Goal: Task Accomplishment & Management: Use online tool/utility

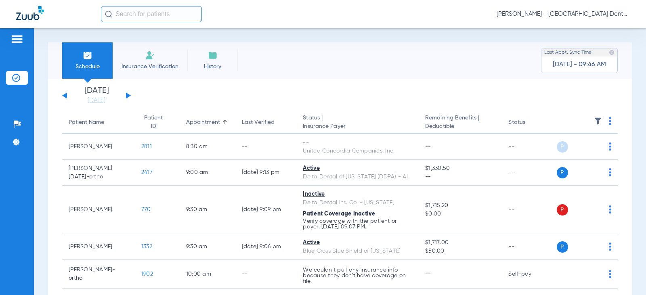
click at [129, 95] on button at bounding box center [128, 96] width 5 height 6
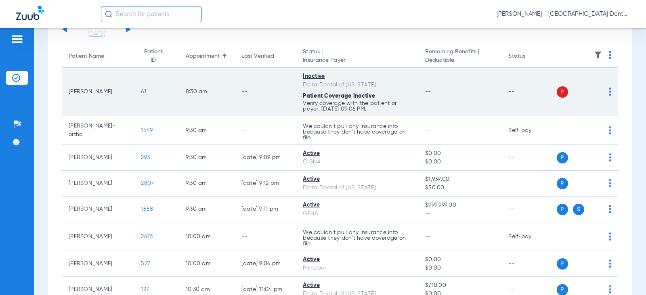
scroll to position [81, 0]
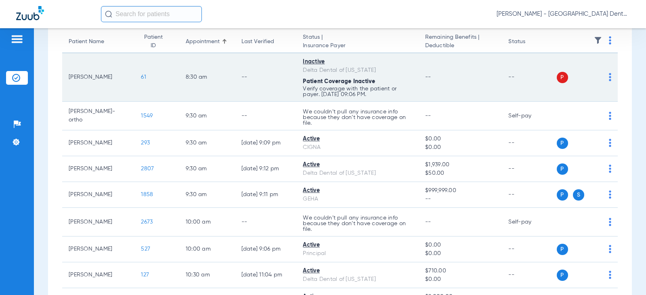
click at [609, 75] on img at bounding box center [610, 77] width 2 height 8
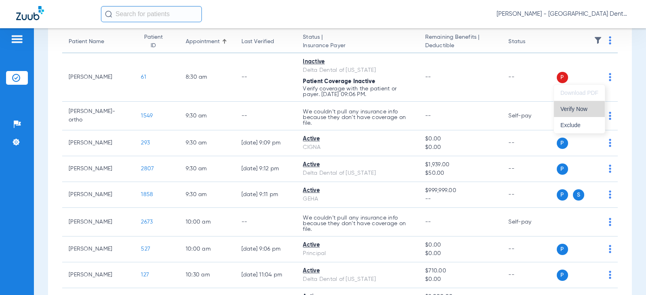
click at [575, 106] on span "Verify Now" at bounding box center [580, 109] width 38 height 6
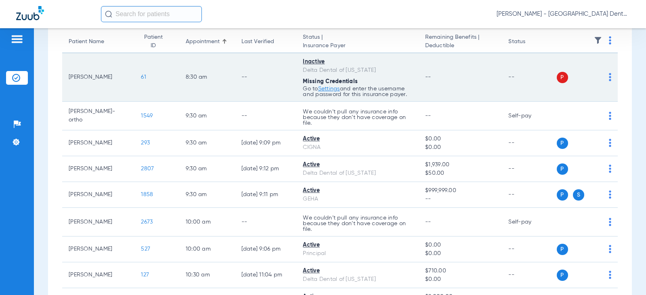
click at [609, 77] on img at bounding box center [610, 77] width 2 height 8
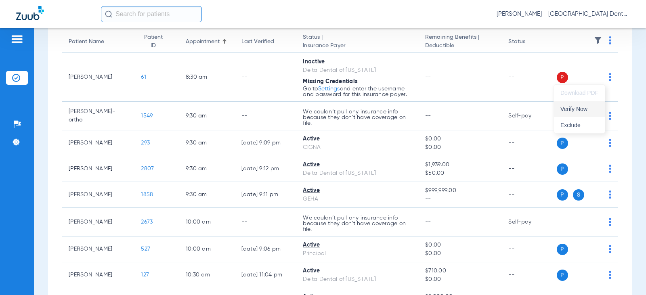
click at [577, 110] on span "Verify Now" at bounding box center [580, 109] width 38 height 6
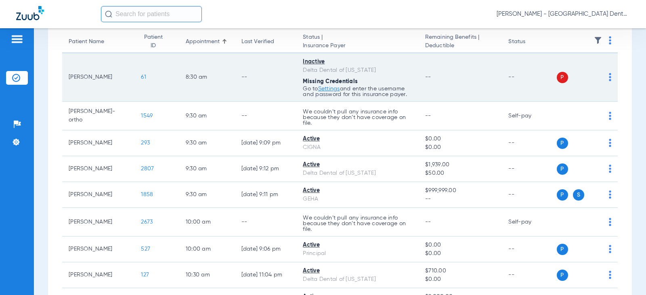
click at [326, 88] on link "Settings" at bounding box center [329, 89] width 22 height 6
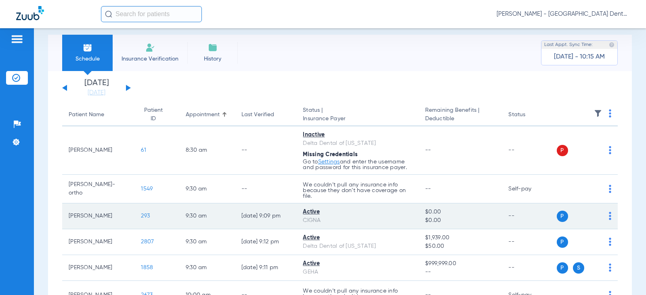
scroll to position [0, 0]
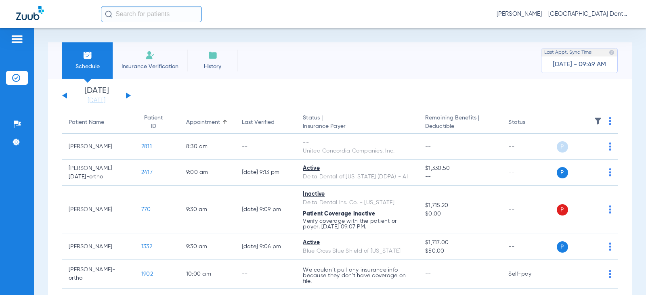
click at [127, 96] on button at bounding box center [128, 96] width 5 height 6
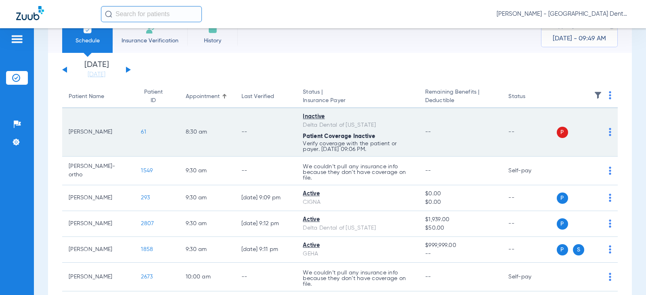
scroll to position [40, 0]
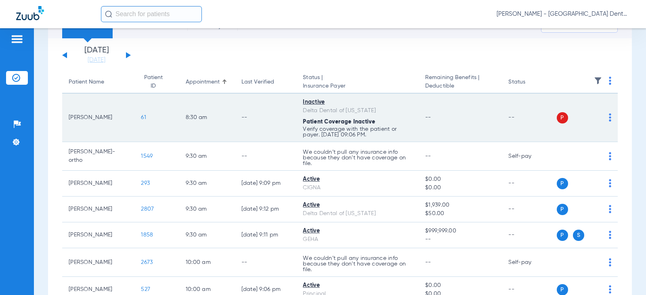
click at [602, 116] on div "P S" at bounding box center [584, 117] width 55 height 11
click at [609, 118] on img at bounding box center [610, 118] width 2 height 8
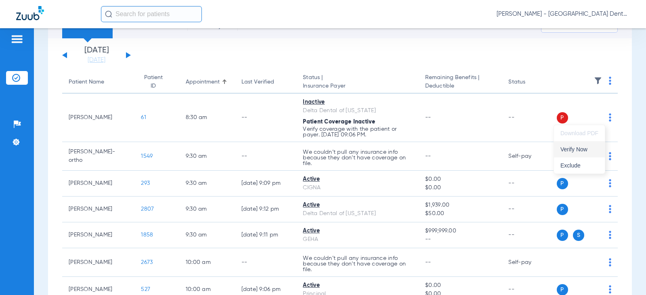
click at [574, 148] on span "Verify Now" at bounding box center [580, 150] width 38 height 6
drag, startPoint x: 64, startPoint y: 54, endPoint x: 69, endPoint y: 55, distance: 4.9
click at [64, 54] on div "Monday 08-04-2025 Tuesday 08-05-2025 Wednesday 08-06-2025 Thursday 08-07-2025 F…" at bounding box center [96, 55] width 69 height 18
click at [90, 60] on link "[DATE]" at bounding box center [96, 60] width 48 height 8
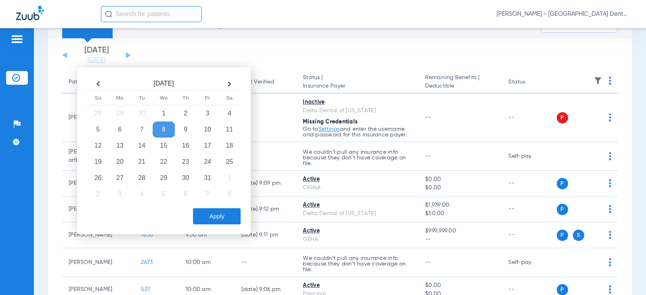
click at [167, 130] on td "8" at bounding box center [164, 130] width 22 height 16
click at [215, 217] on button "Apply" at bounding box center [217, 216] width 48 height 16
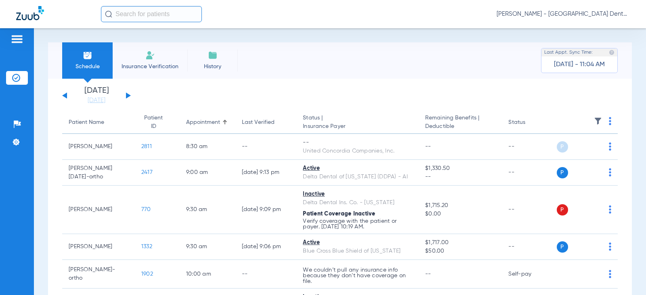
click at [128, 97] on button at bounding box center [128, 96] width 5 height 6
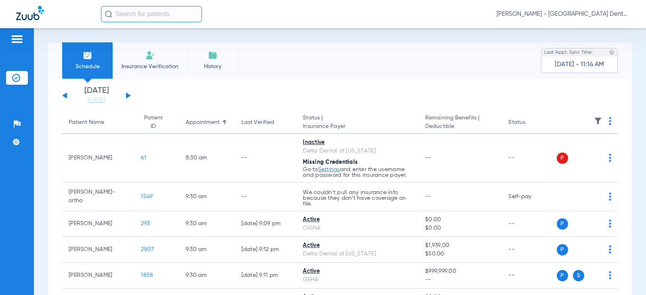
click at [127, 97] on button at bounding box center [128, 96] width 5 height 6
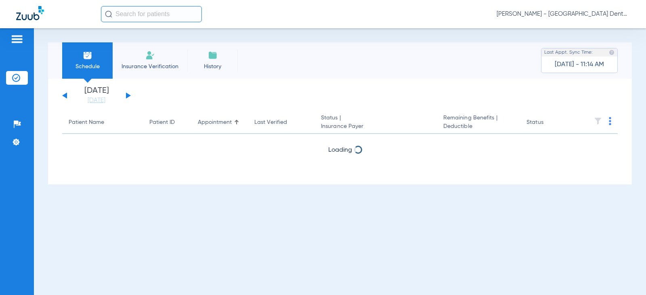
click at [127, 97] on button at bounding box center [128, 96] width 5 height 6
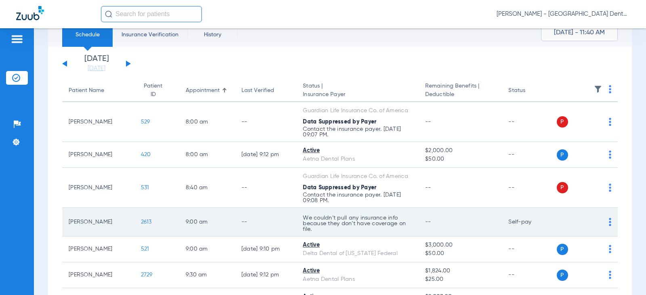
scroll to position [18, 0]
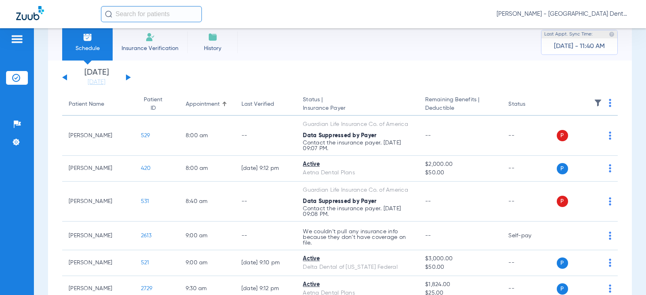
click at [127, 78] on button at bounding box center [128, 77] width 5 height 6
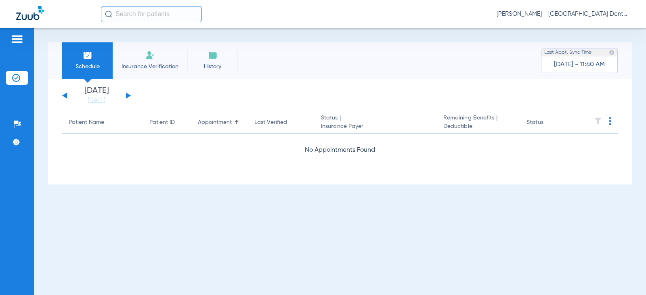
click at [128, 96] on button at bounding box center [128, 96] width 5 height 6
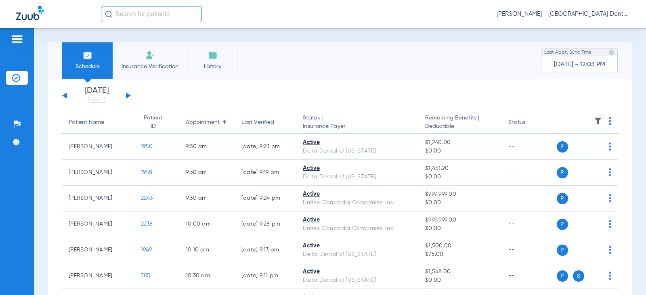
click at [155, 59] on img at bounding box center [150, 56] width 10 height 10
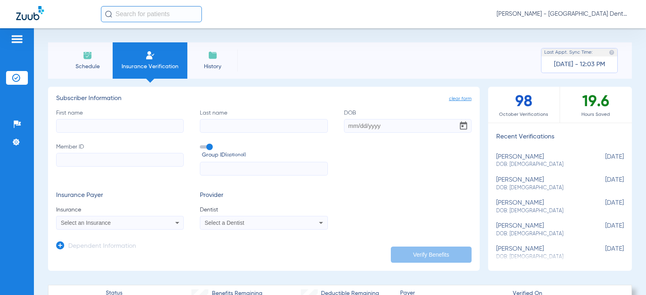
click at [176, 223] on icon at bounding box center [177, 223] width 4 height 2
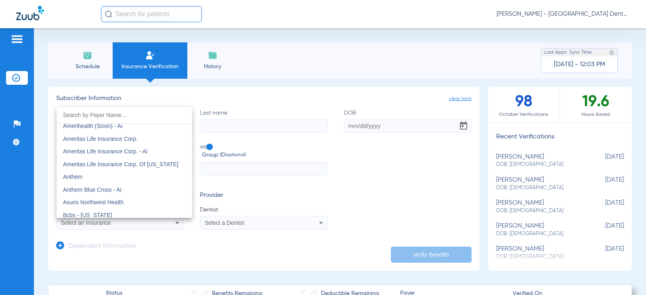
scroll to position [242, 0]
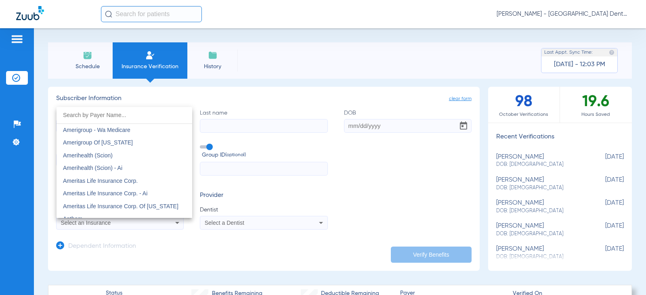
click at [282, 96] on div at bounding box center [323, 147] width 646 height 295
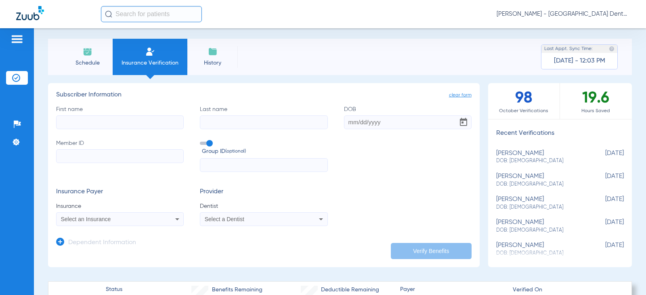
scroll to position [0, 0]
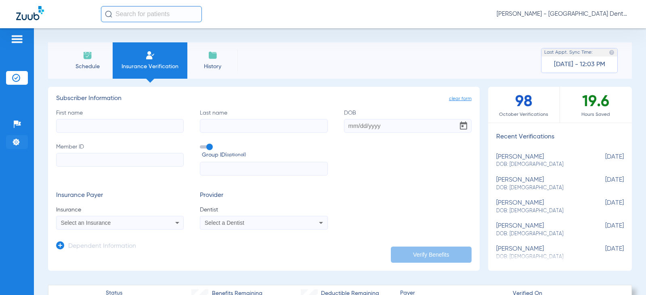
click at [16, 142] on img at bounding box center [16, 142] width 8 height 8
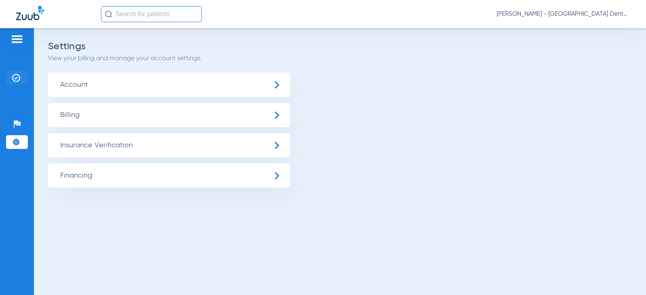
click at [17, 77] on img at bounding box center [16, 78] width 8 height 8
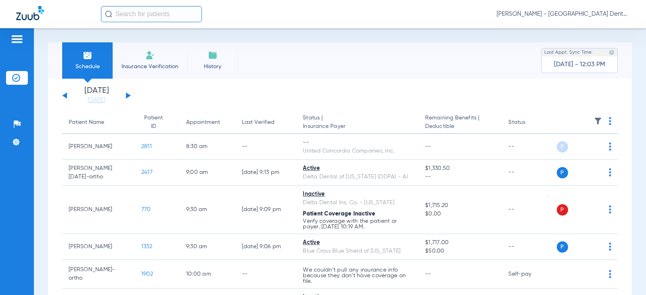
click at [18, 38] on img at bounding box center [17, 39] width 13 height 10
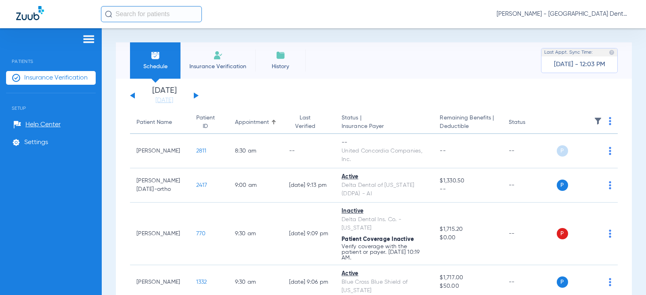
click at [138, 16] on input "text" at bounding box center [151, 14] width 101 height 16
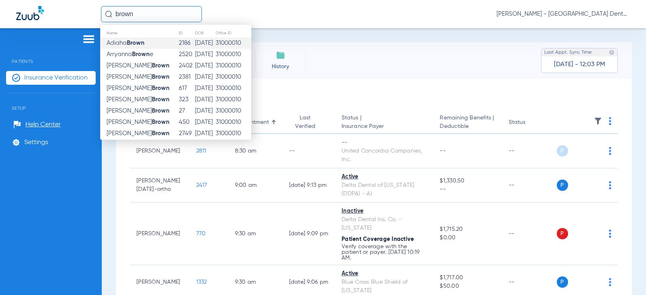
type input "brown"
click at [138, 46] on strong "Brown" at bounding box center [136, 43] width 18 height 6
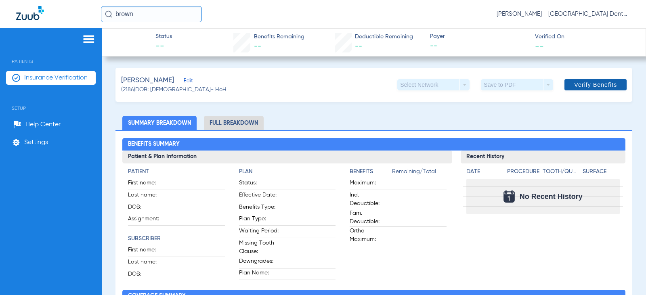
click at [576, 88] on span "Verify Benefits" at bounding box center [595, 85] width 43 height 6
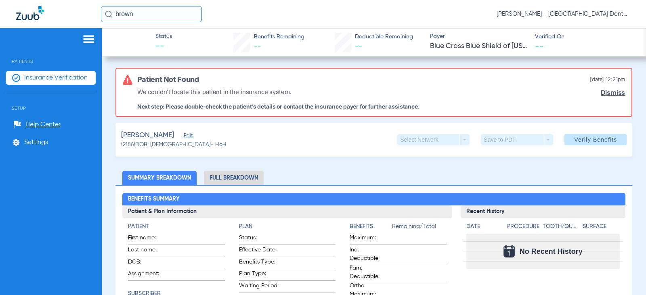
click at [601, 94] on link "Dismiss" at bounding box center [613, 93] width 24 height 8
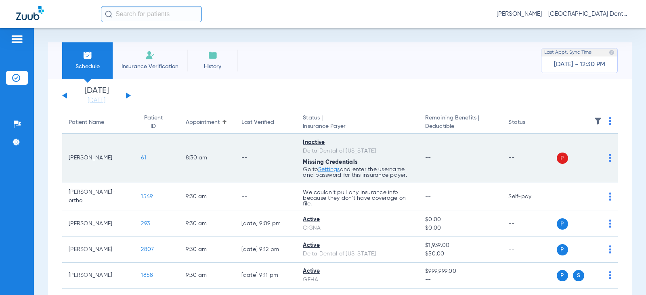
drag, startPoint x: 569, startPoint y: 158, endPoint x: 601, endPoint y: 157, distance: 31.5
click at [599, 158] on div "P S" at bounding box center [584, 158] width 55 height 11
click at [609, 157] on img at bounding box center [610, 158] width 2 height 8
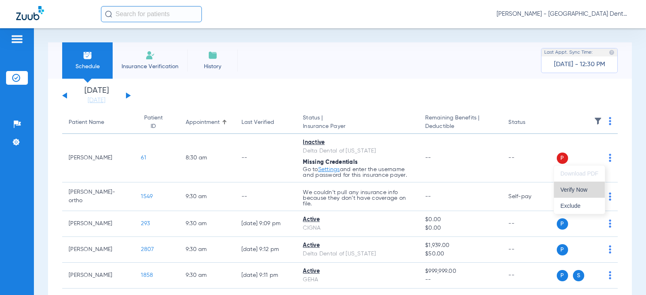
click at [576, 188] on span "Verify Now" at bounding box center [580, 190] width 38 height 6
